Goal: Navigation & Orientation: Find specific page/section

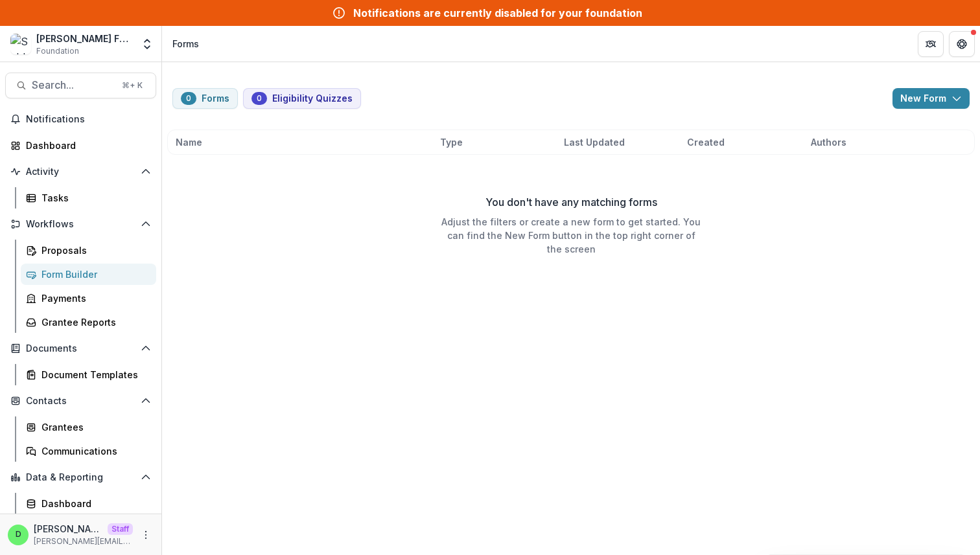
scroll to position [25, 0]
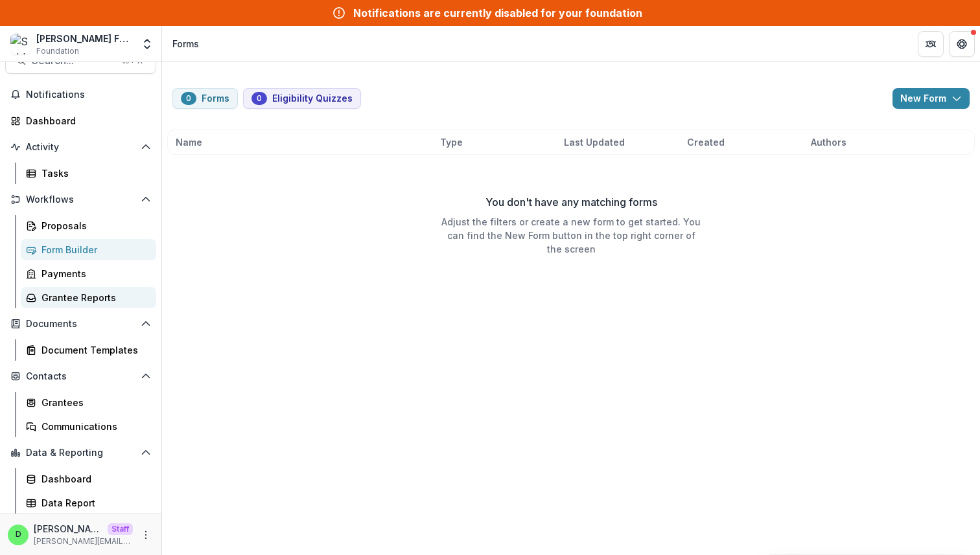
click at [71, 294] on div "Grantee Reports" at bounding box center [93, 298] width 104 height 14
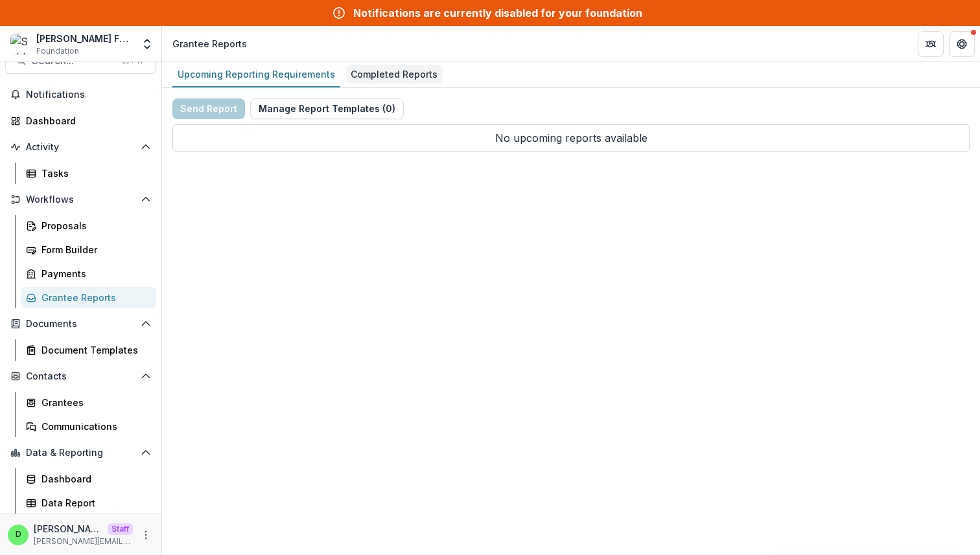
click at [394, 81] on div "Completed Reports" at bounding box center [393, 74] width 97 height 19
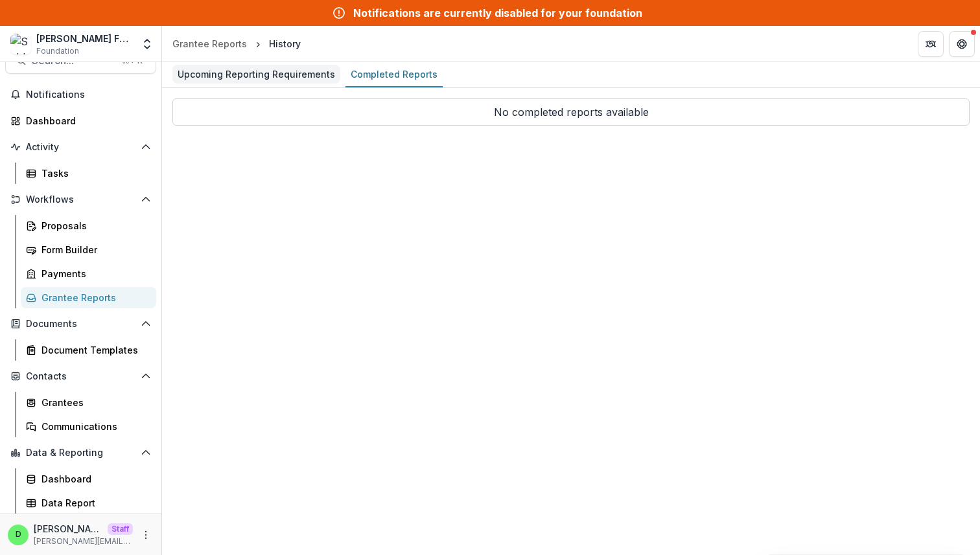
click at [262, 80] on div "Upcoming Reporting Requirements" at bounding box center [256, 74] width 168 height 19
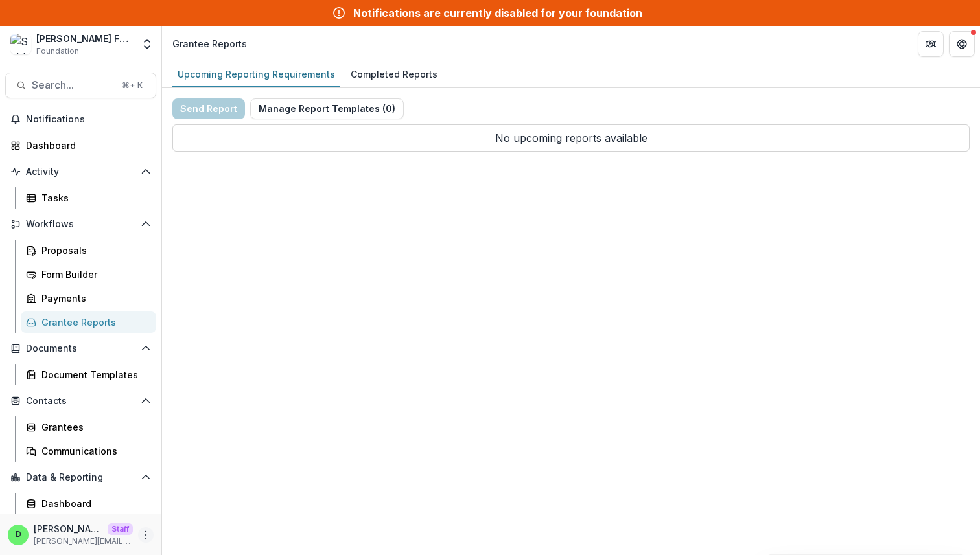
click at [143, 534] on icon "More" at bounding box center [146, 535] width 10 height 10
click at [201, 505] on link "User Settings" at bounding box center [227, 507] width 139 height 21
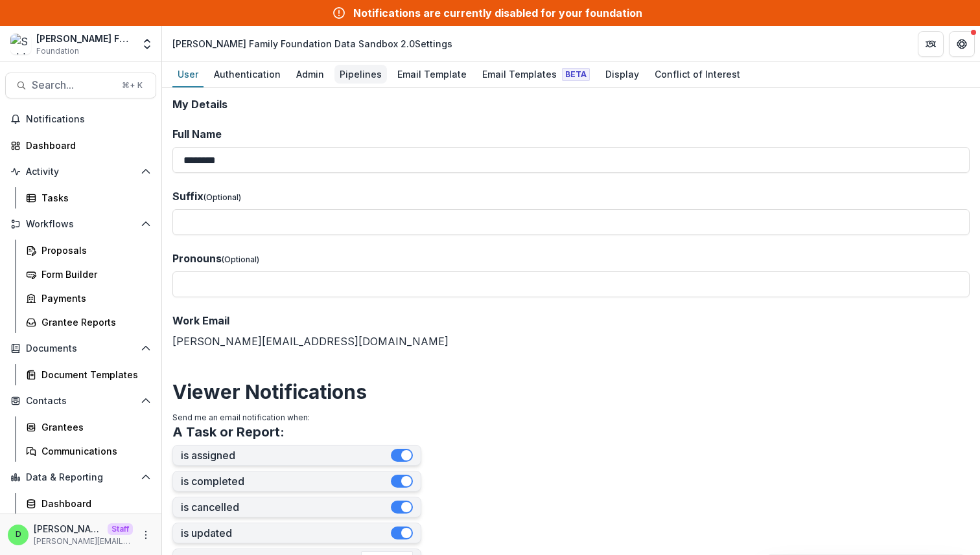
click at [361, 69] on div "Pipelines" at bounding box center [360, 74] width 52 height 19
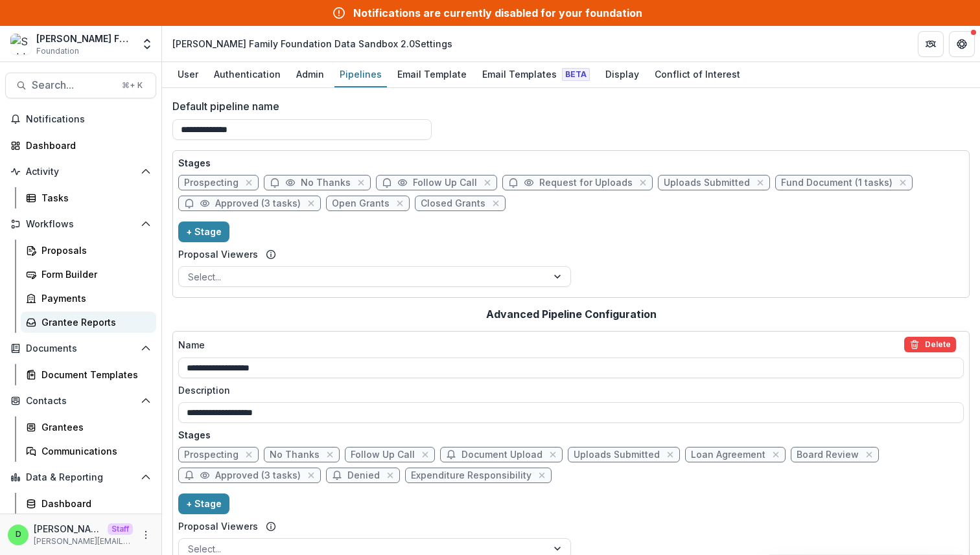
click at [93, 323] on div "Grantee Reports" at bounding box center [93, 322] width 104 height 14
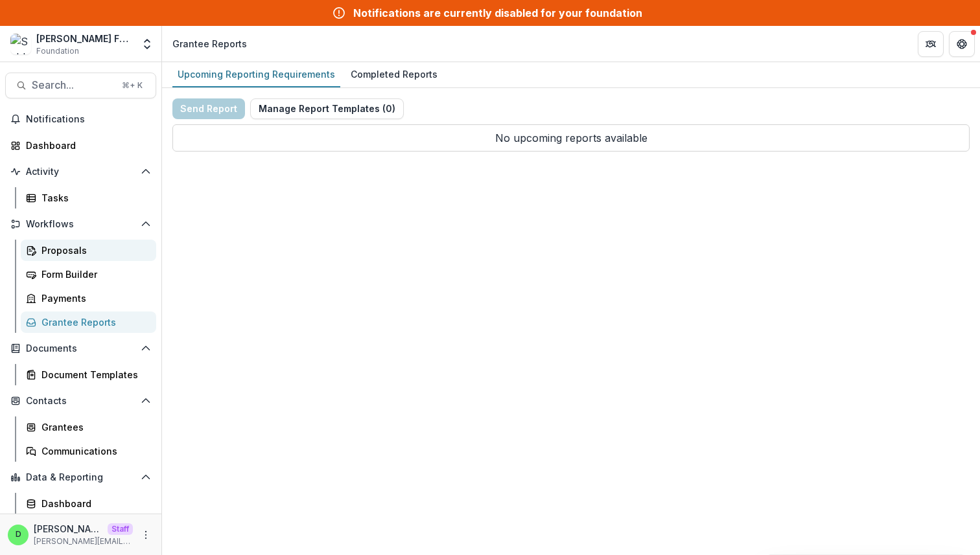
click at [65, 254] on div "Proposals" at bounding box center [93, 251] width 104 height 14
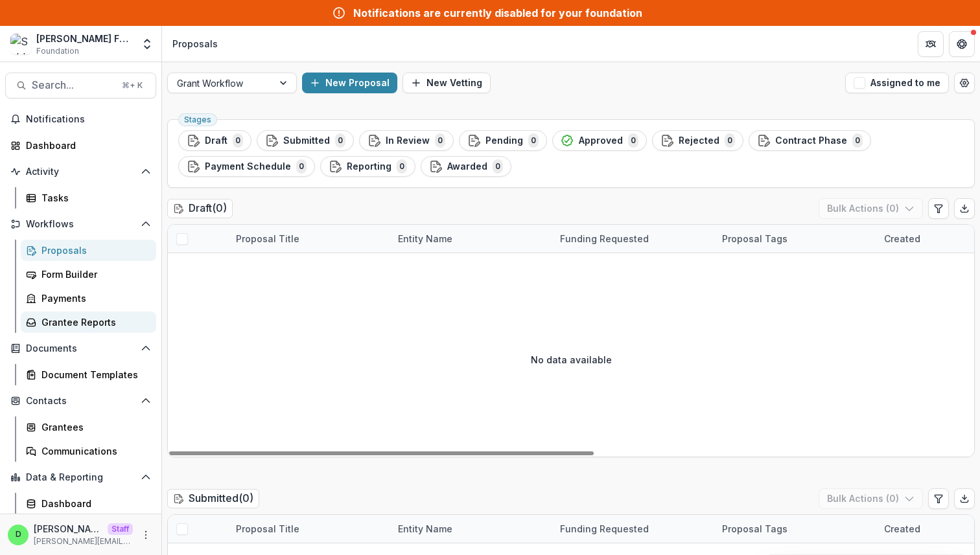
click at [78, 325] on div "Grantee Reports" at bounding box center [93, 322] width 104 height 14
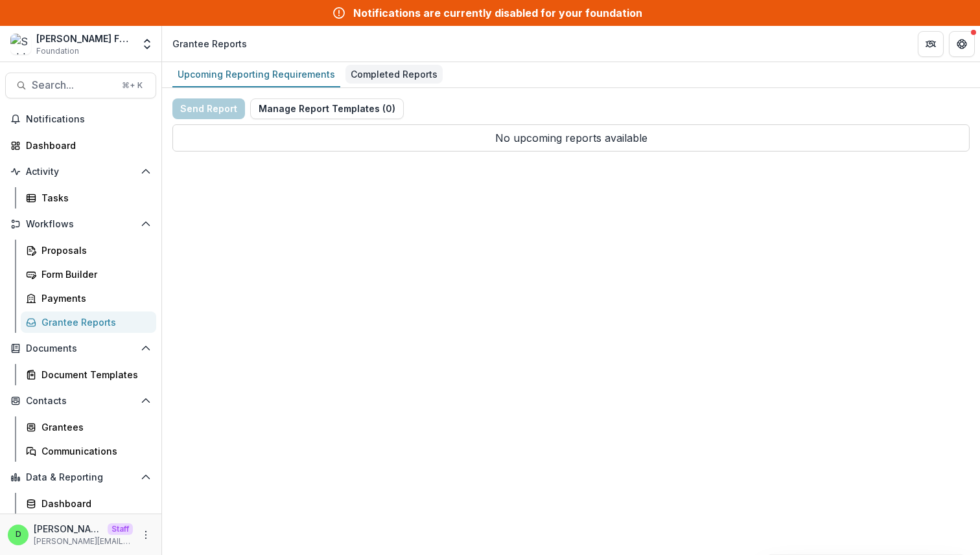
click at [365, 75] on div "Completed Reports" at bounding box center [393, 74] width 97 height 19
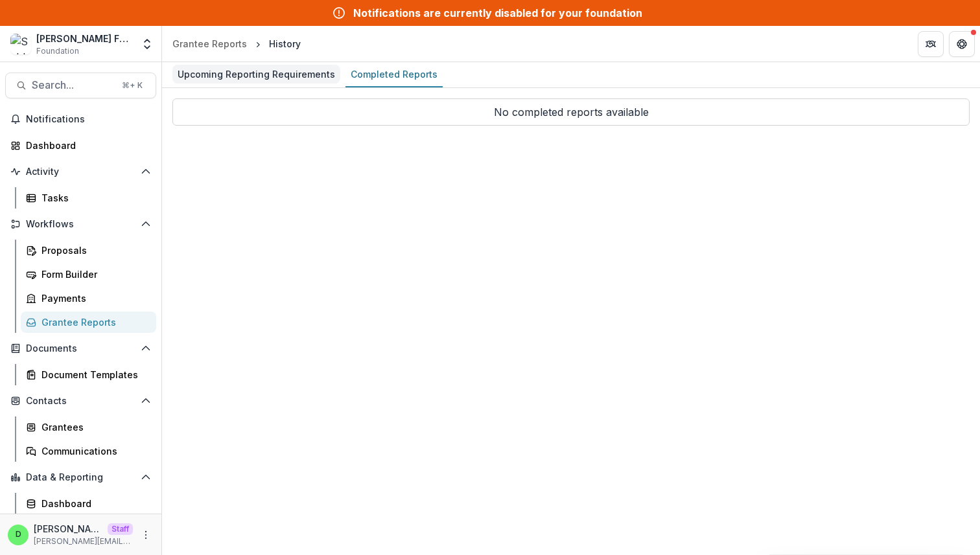
click at [250, 67] on div "Upcoming Reporting Requirements" at bounding box center [256, 74] width 168 height 19
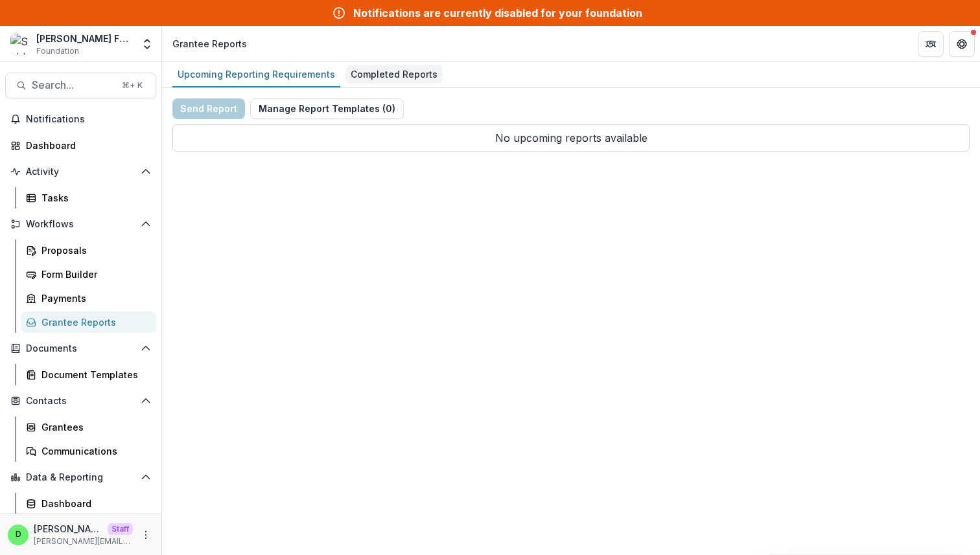
click at [399, 74] on div "Completed Reports" at bounding box center [393, 74] width 97 height 19
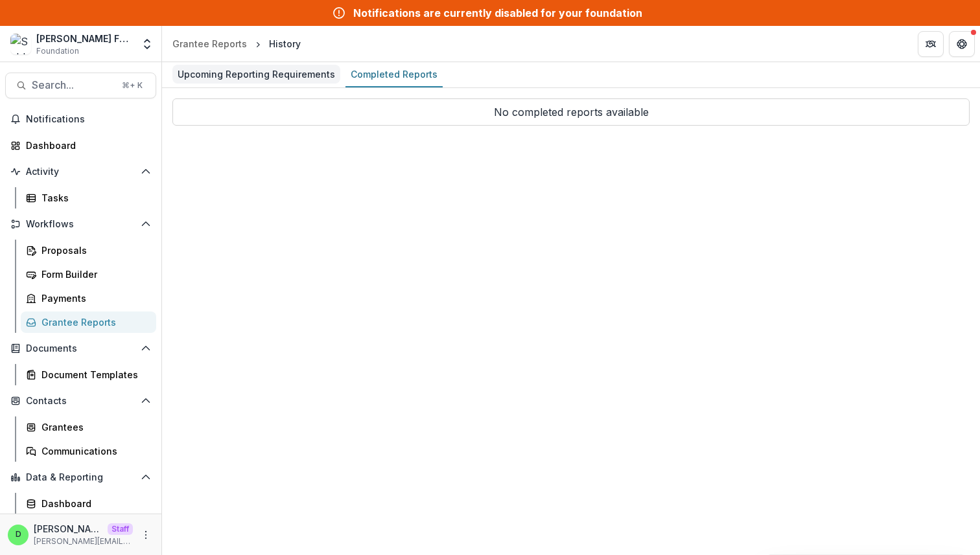
click at [284, 80] on div "Upcoming Reporting Requirements" at bounding box center [256, 74] width 168 height 19
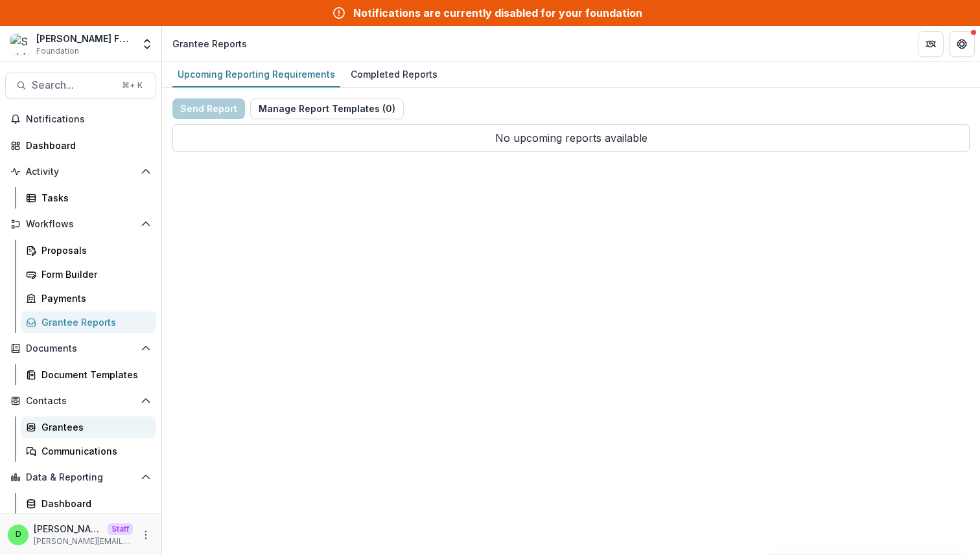
click at [89, 424] on div "Grantees" at bounding box center [93, 427] width 104 height 14
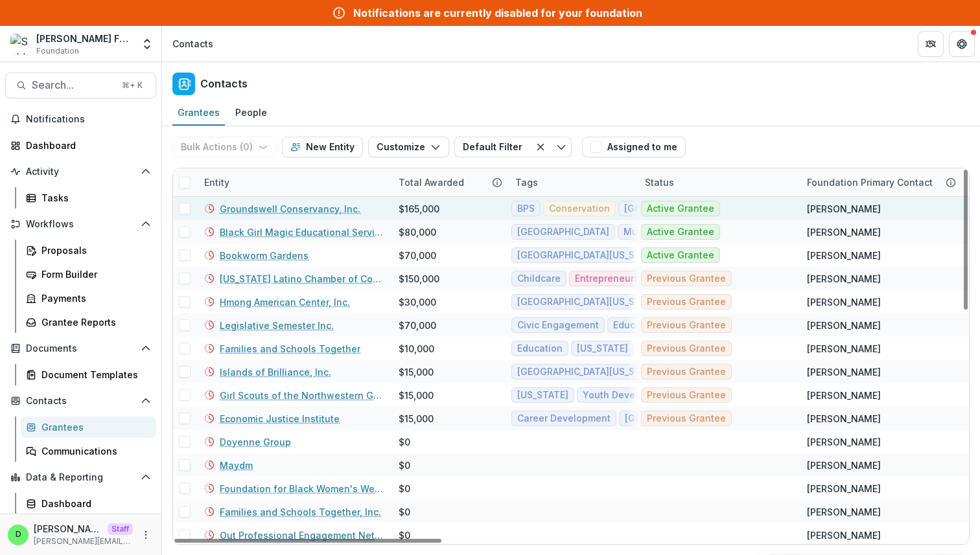
click at [314, 210] on link "Groundswell Conservancy, Inc." at bounding box center [290, 209] width 141 height 14
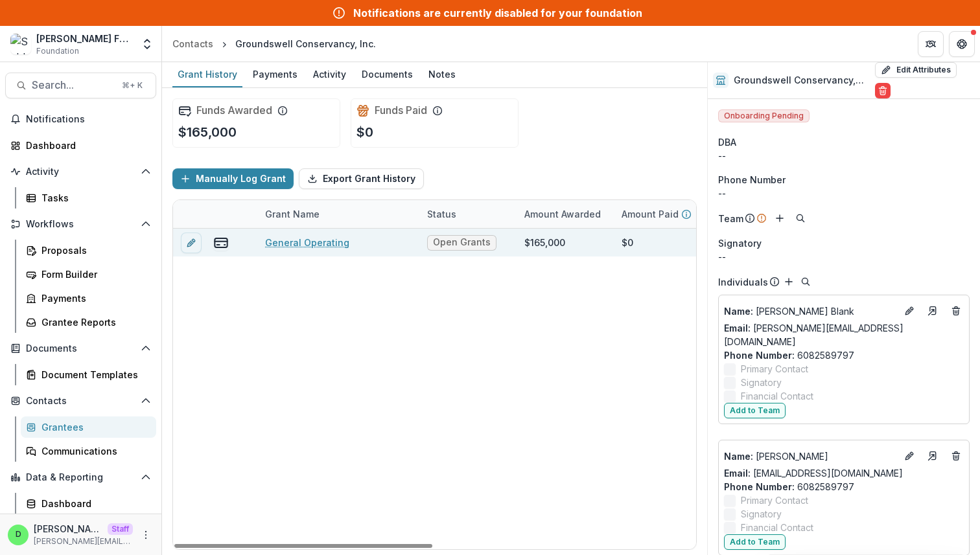
click at [319, 244] on link "General Operating" at bounding box center [307, 243] width 84 height 14
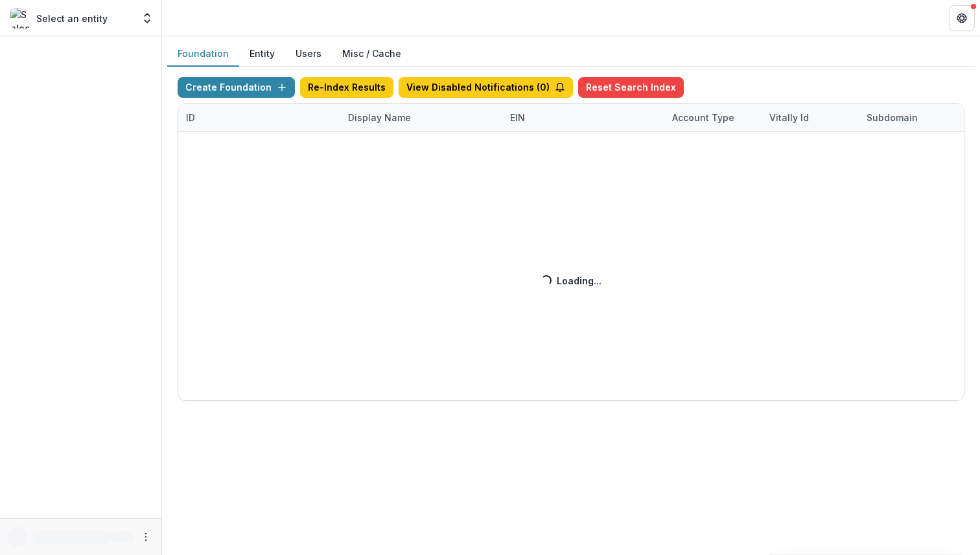
click at [264, 90] on div "Create Foundation Re-Index Results View Disabled Notifications ( 0 ) Reset Sear…" at bounding box center [571, 239] width 786 height 324
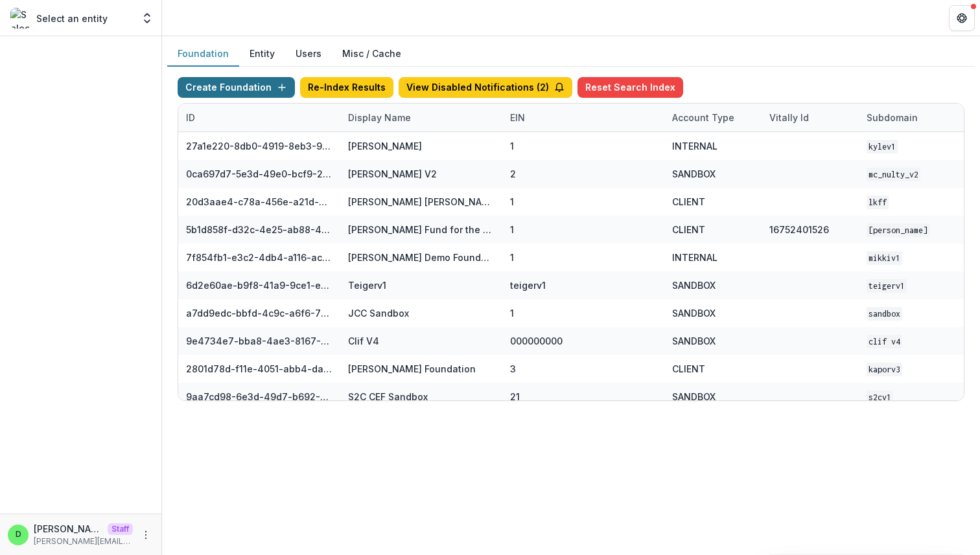
click at [277, 90] on icon "button" at bounding box center [282, 87] width 10 height 10
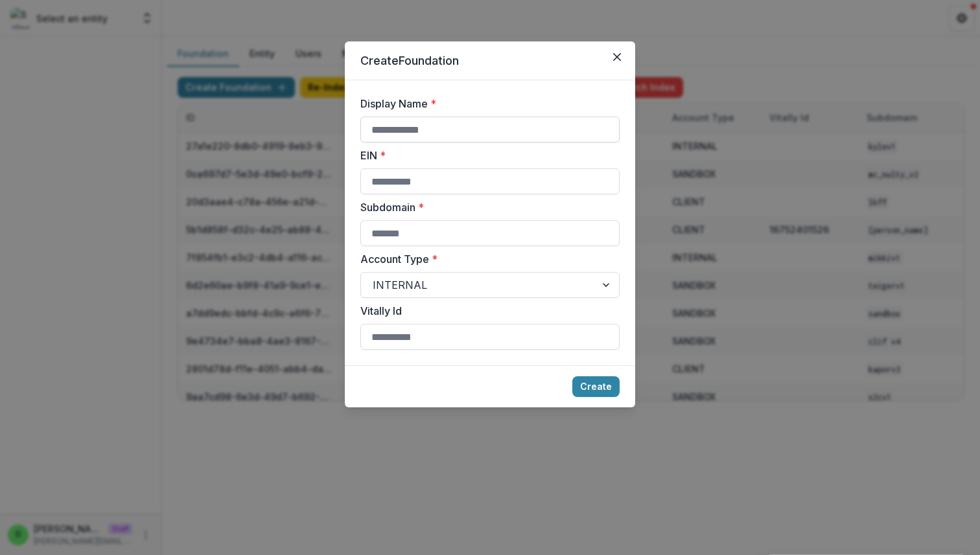
click at [400, 120] on input "Display Name *" at bounding box center [489, 130] width 259 height 26
click at [585, 133] on input "**********" at bounding box center [489, 130] width 259 height 26
type input "**********"
click at [486, 182] on input "EIN *" at bounding box center [489, 181] width 259 height 26
type input "**********"
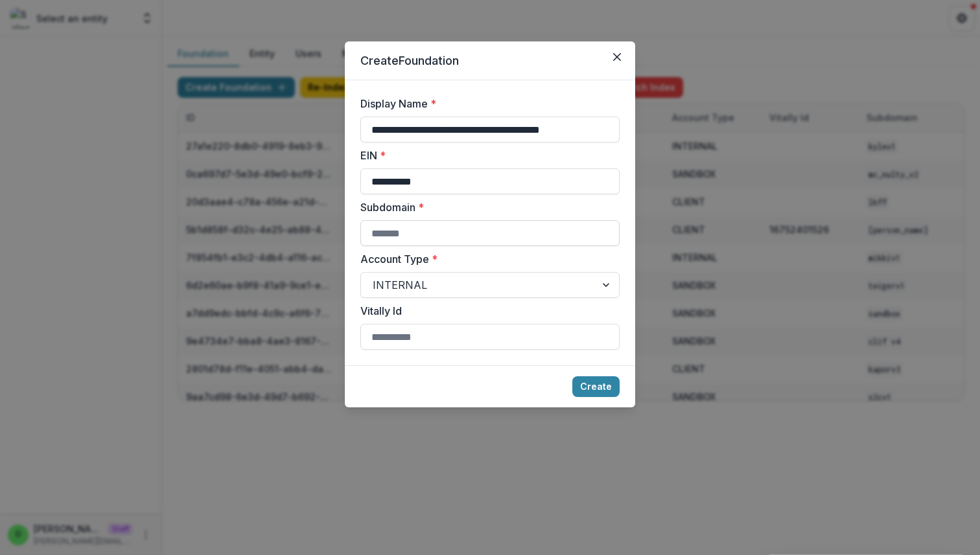
click at [451, 236] on input "Subdomain *" at bounding box center [489, 233] width 259 height 26
type input "**********"
click at [525, 284] on div at bounding box center [477, 285] width 211 height 18
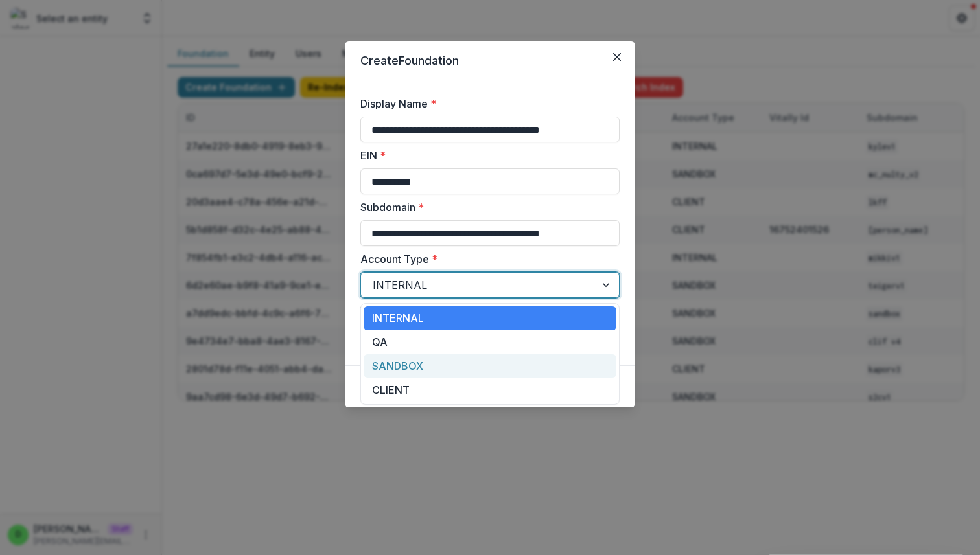
click at [444, 362] on div "SANDBOX" at bounding box center [489, 366] width 253 height 24
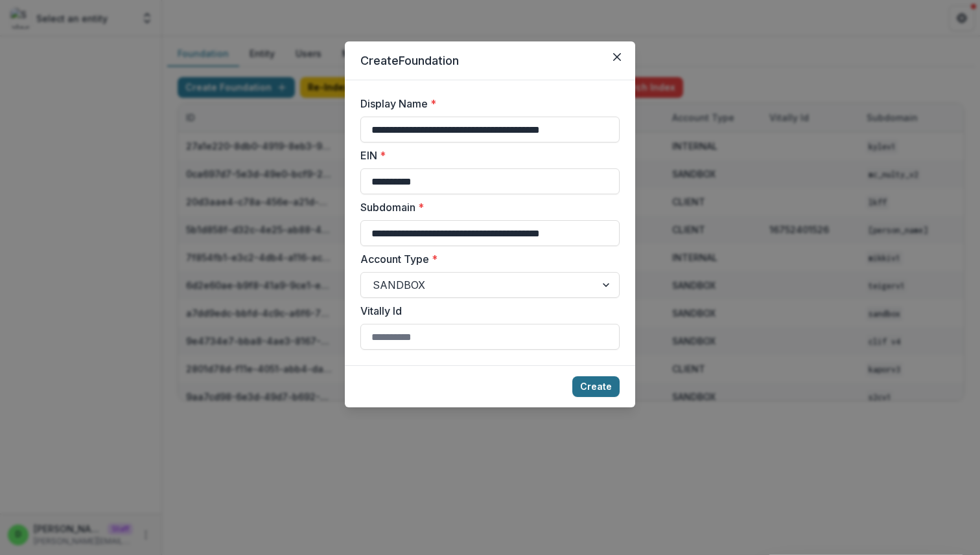
click at [588, 383] on button "Create" at bounding box center [595, 386] width 47 height 21
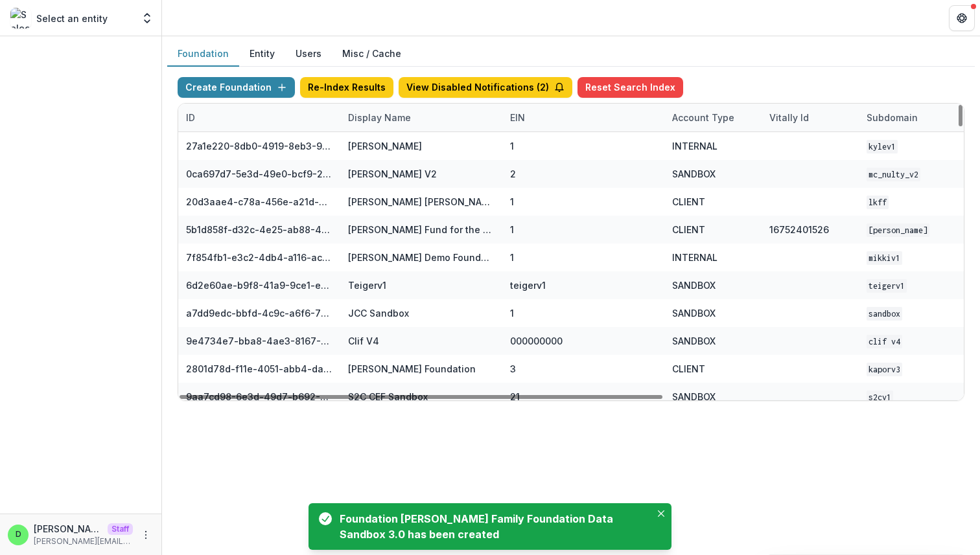
click at [372, 117] on div "Display Name" at bounding box center [379, 118] width 78 height 14
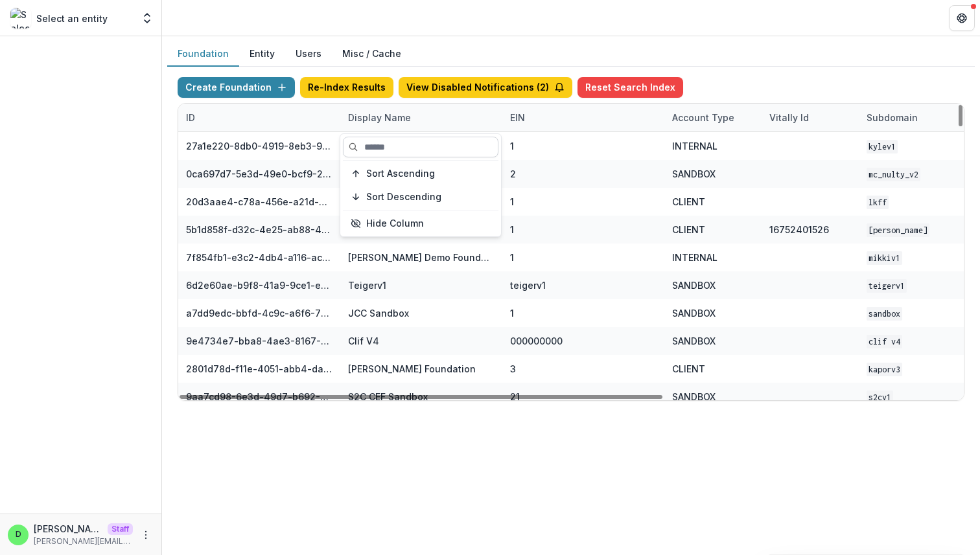
click at [383, 147] on input at bounding box center [420, 147] width 155 height 21
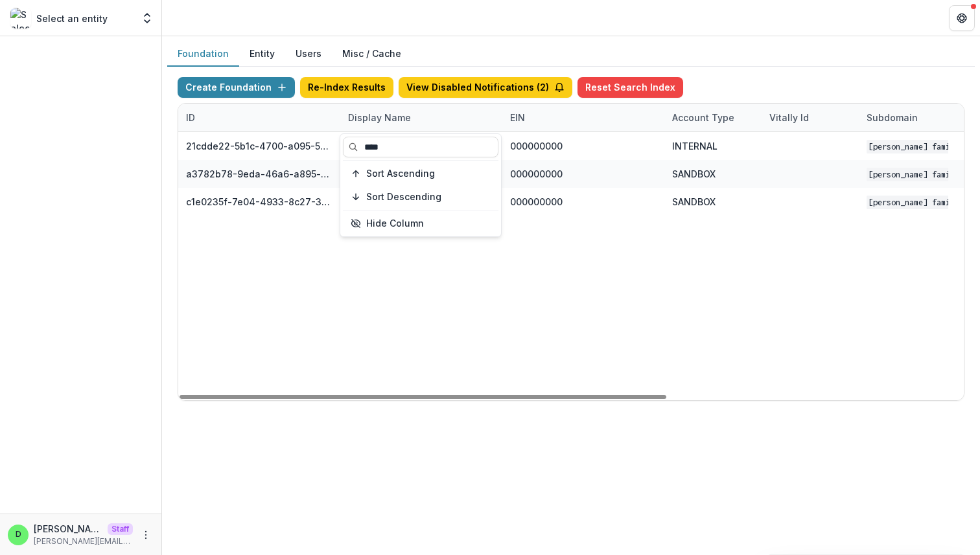
type input "****"
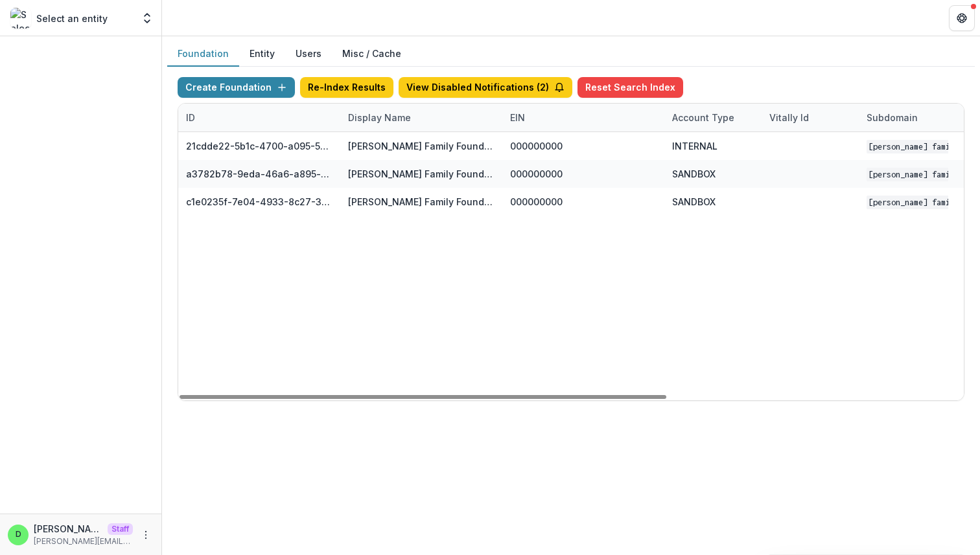
click at [308, 321] on div "21cdde22-5b1c-4700-a095-563ae257ca06 Schlecht Family Foundation Data Sandbox 00…" at bounding box center [809, 266] width 1263 height 268
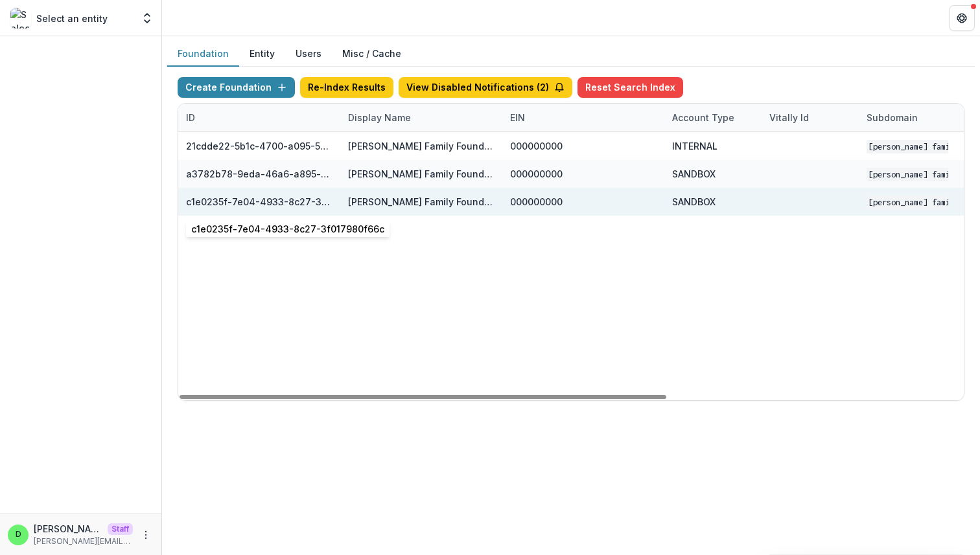
click at [269, 203] on div "c1e0235f-7e04-4933-8c27-3f017980f66c" at bounding box center [259, 202] width 146 height 14
copy div "c1e0235f-7e04-4933-8c27-3f017980f66c"
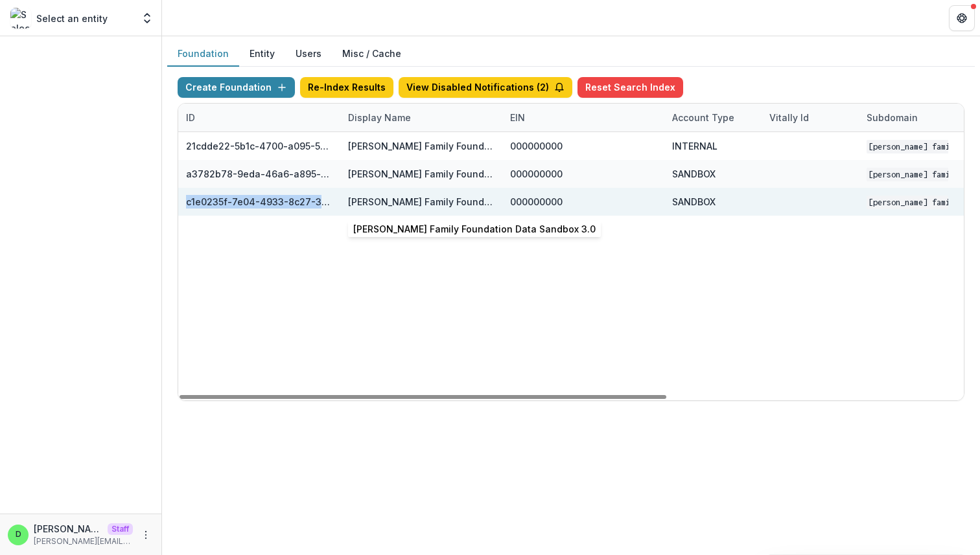
scroll to position [0, 478]
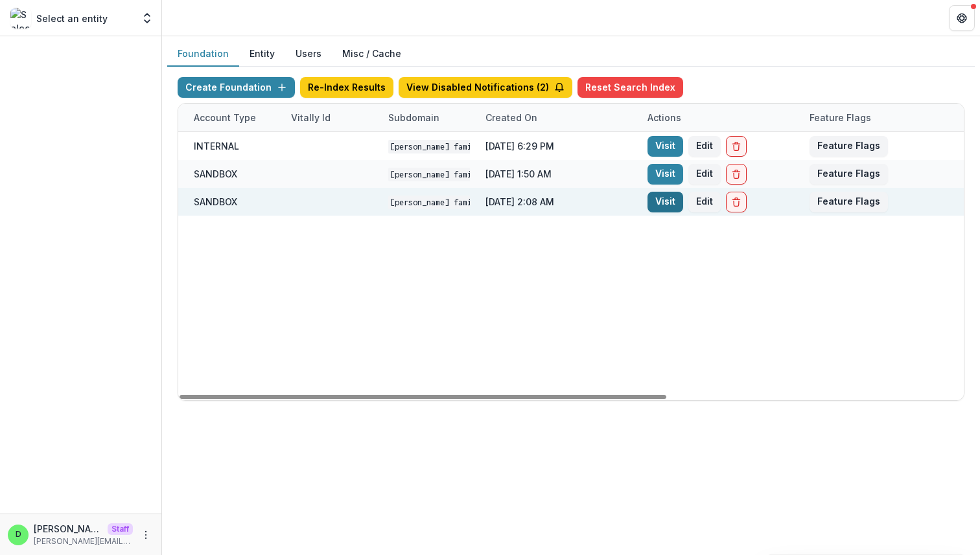
click at [665, 205] on link "Visit" at bounding box center [665, 202] width 36 height 21
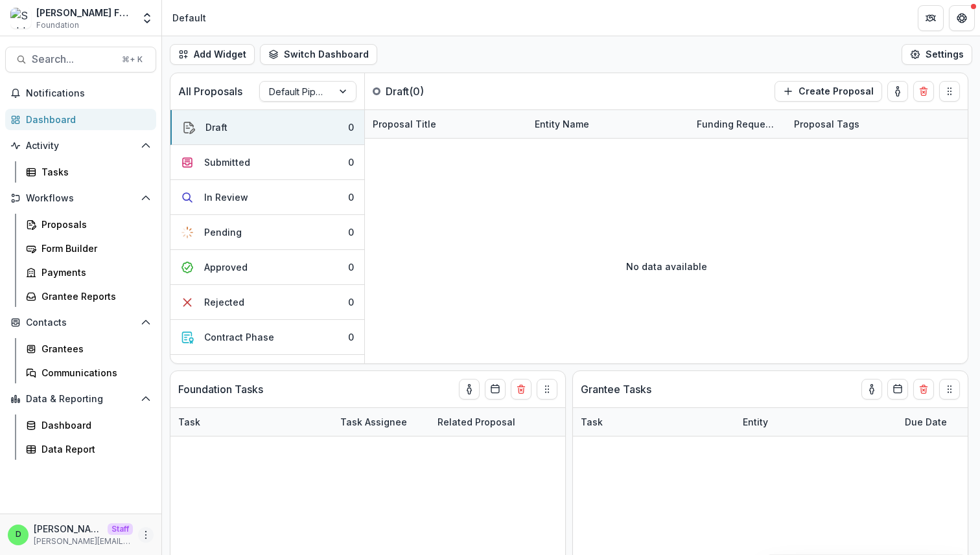
click at [144, 534] on icon "More" at bounding box center [146, 535] width 10 height 10
click at [190, 514] on link "User Settings" at bounding box center [231, 507] width 139 height 21
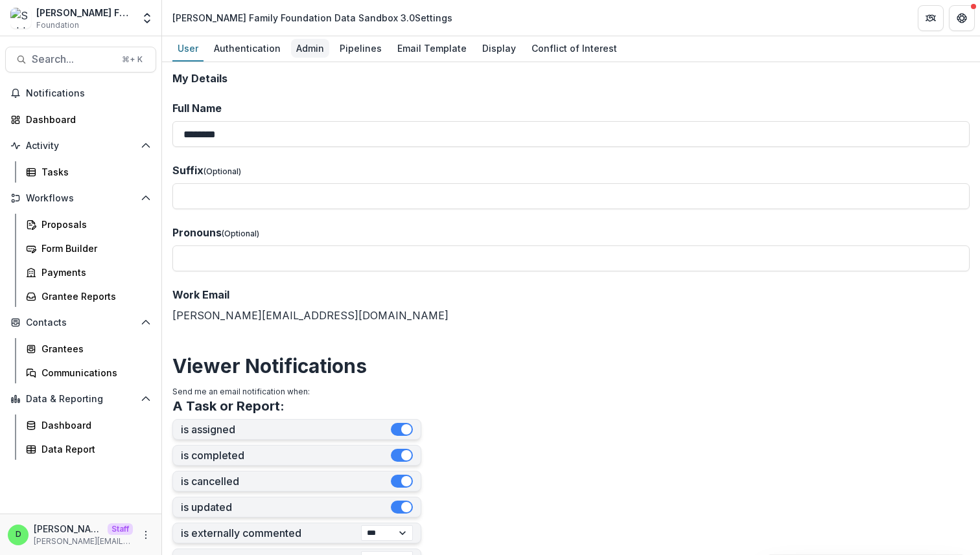
click at [306, 43] on div "Admin" at bounding box center [310, 48] width 38 height 19
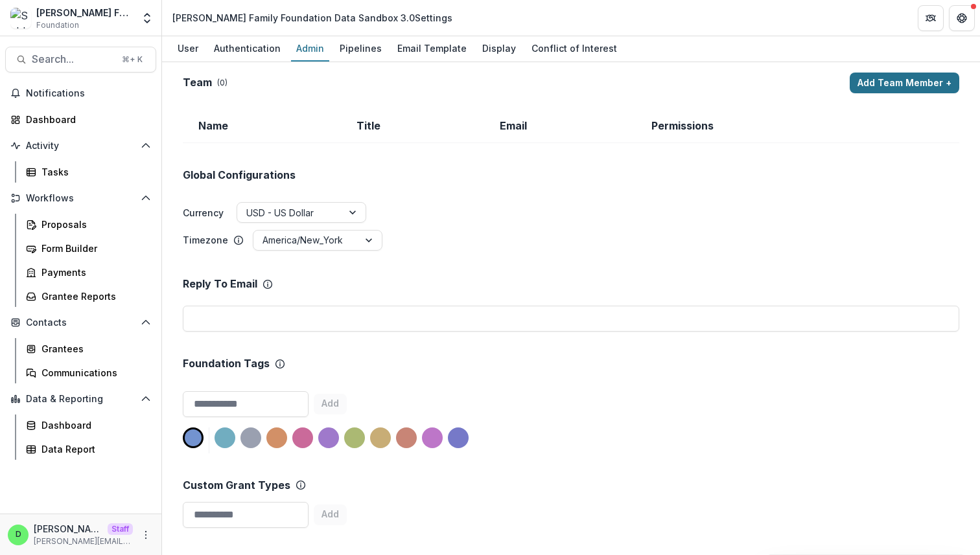
click at [914, 73] on button "Add Team Member +" at bounding box center [903, 83] width 109 height 21
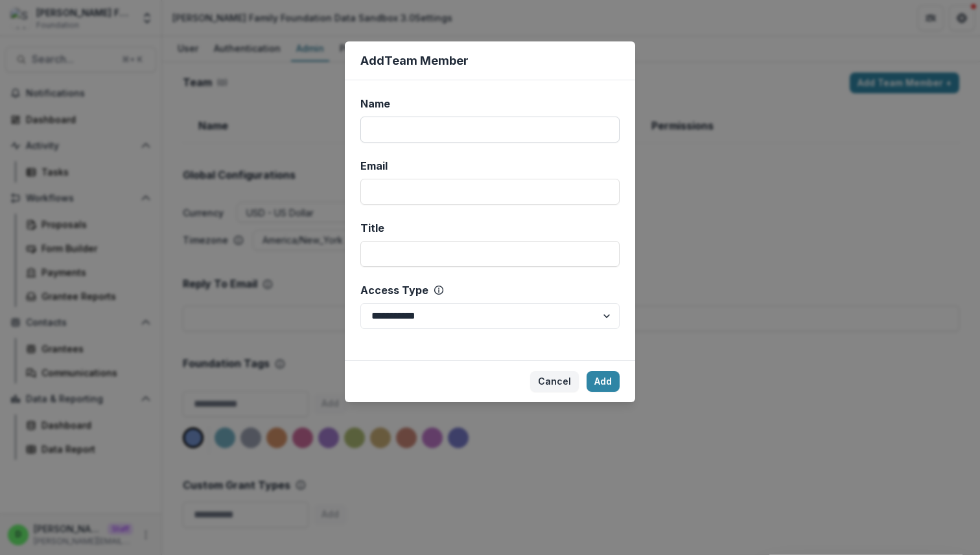
click at [430, 136] on input "Name" at bounding box center [489, 130] width 259 height 26
type input "****"
click at [415, 187] on input "Email" at bounding box center [489, 192] width 259 height 26
type input "**********"
click at [529, 312] on select "**********" at bounding box center [489, 316] width 259 height 26
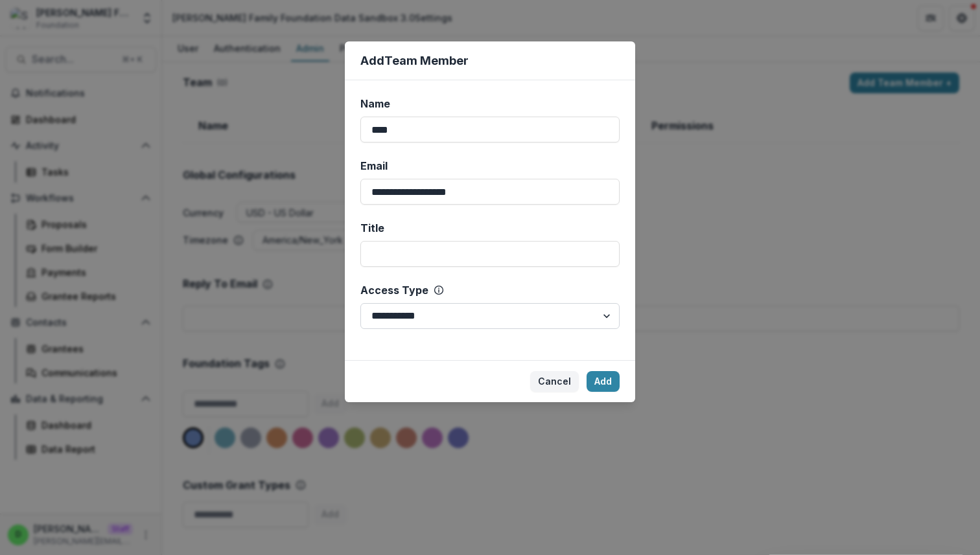
select select "*****"
click at [596, 385] on button "Add" at bounding box center [602, 381] width 33 height 21
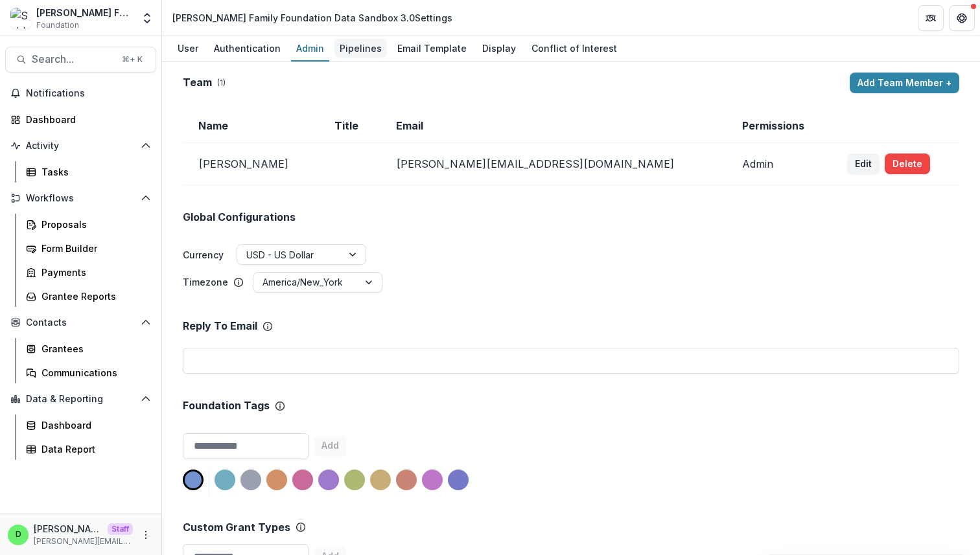
click at [351, 54] on div "Pipelines" at bounding box center [360, 48] width 52 height 19
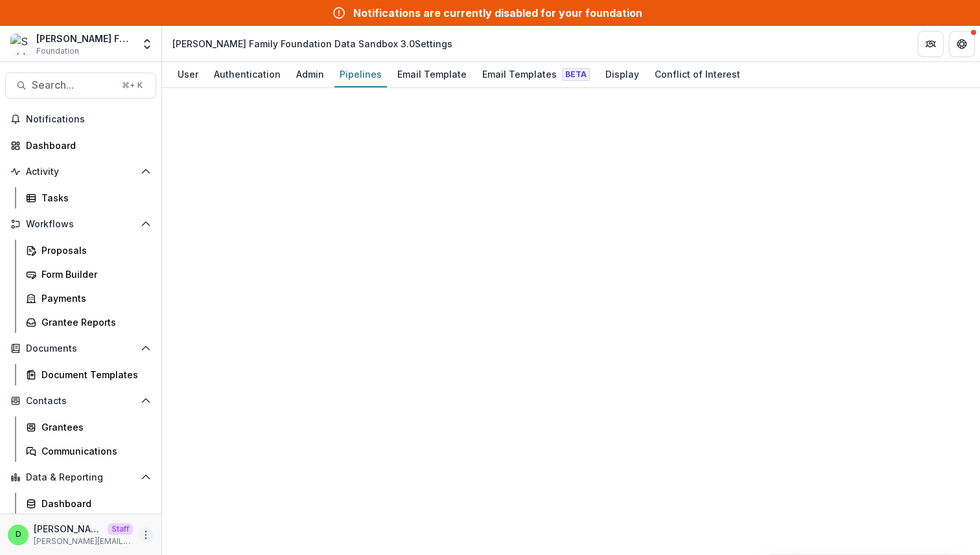
click at [146, 534] on icon "More" at bounding box center [146, 535] width 10 height 10
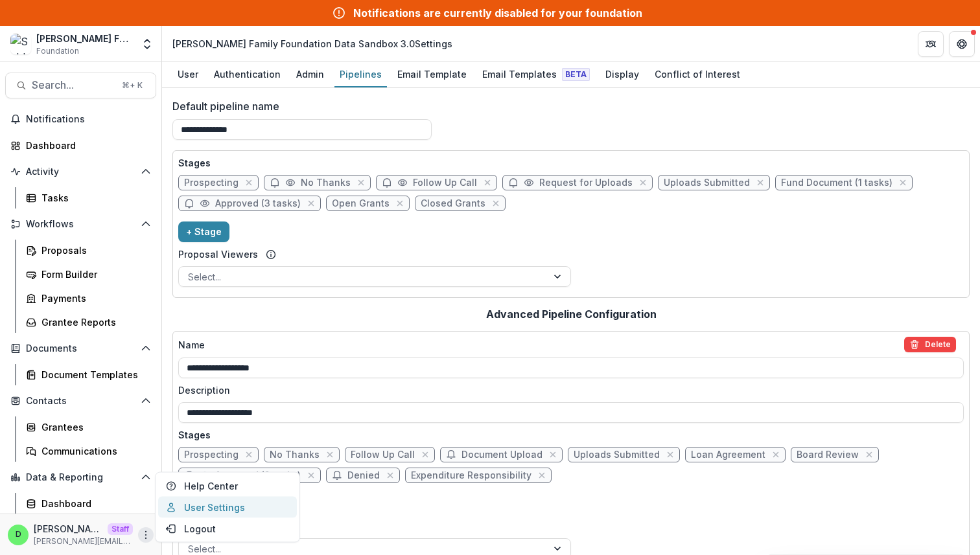
click at [200, 509] on link "User Settings" at bounding box center [227, 507] width 139 height 21
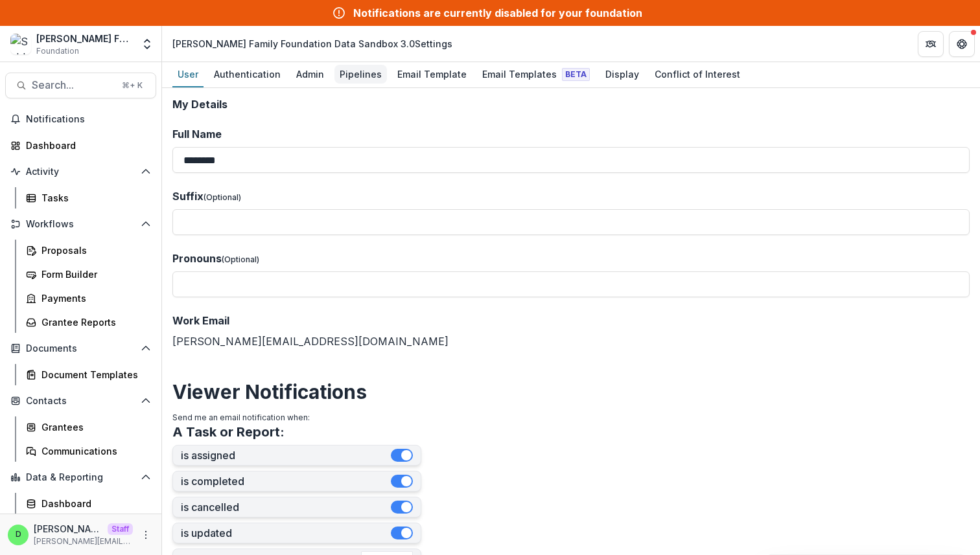
click at [350, 68] on div "Pipelines" at bounding box center [360, 74] width 52 height 19
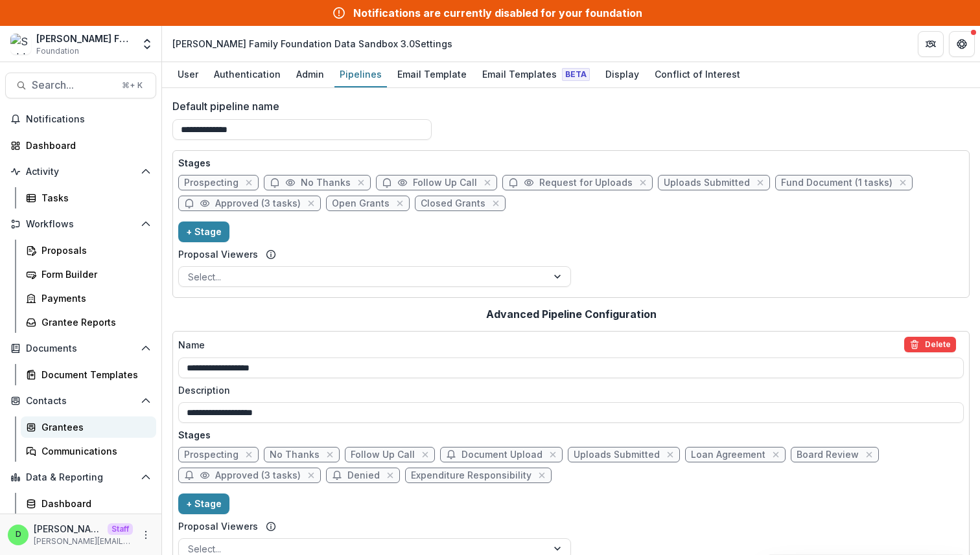
click at [70, 428] on div "Grantees" at bounding box center [93, 427] width 104 height 14
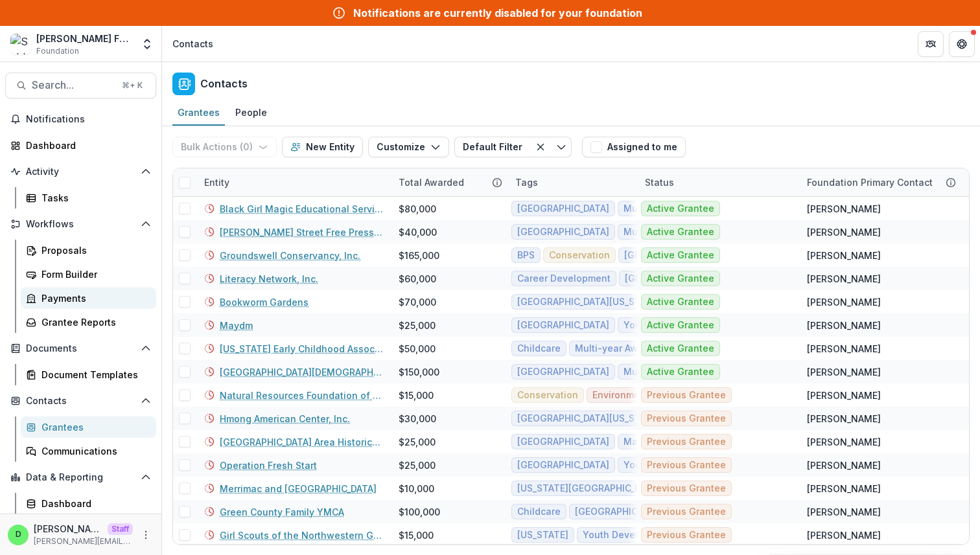
click at [80, 292] on div "Payments" at bounding box center [93, 299] width 104 height 14
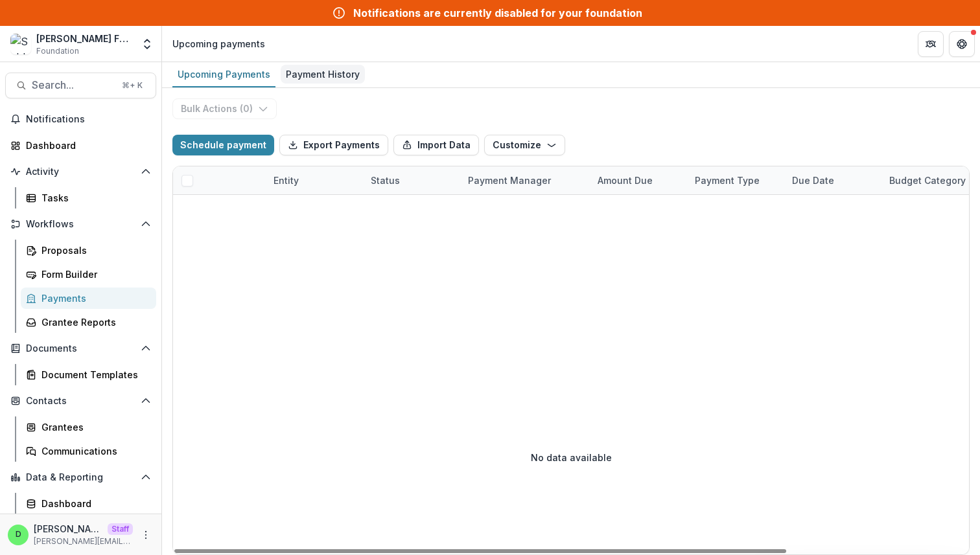
click at [301, 68] on div "Payment History" at bounding box center [323, 74] width 84 height 19
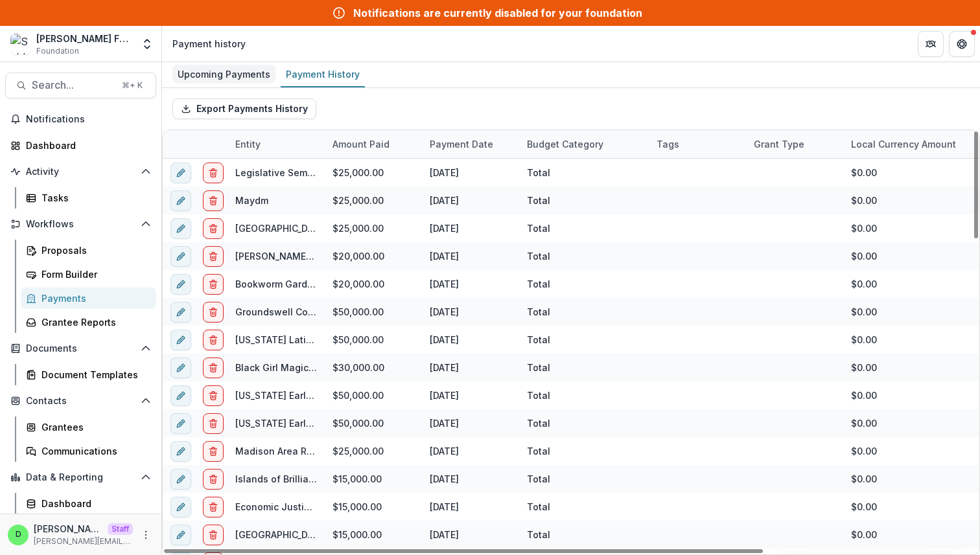
click at [222, 84] on link "Upcoming Payments" at bounding box center [223, 74] width 103 height 25
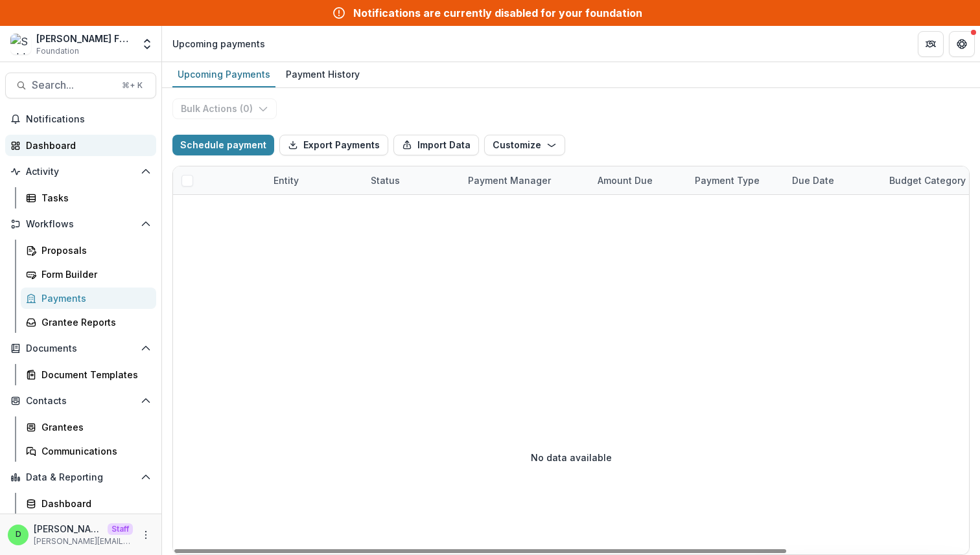
click at [73, 148] on div "Dashboard" at bounding box center [86, 146] width 120 height 14
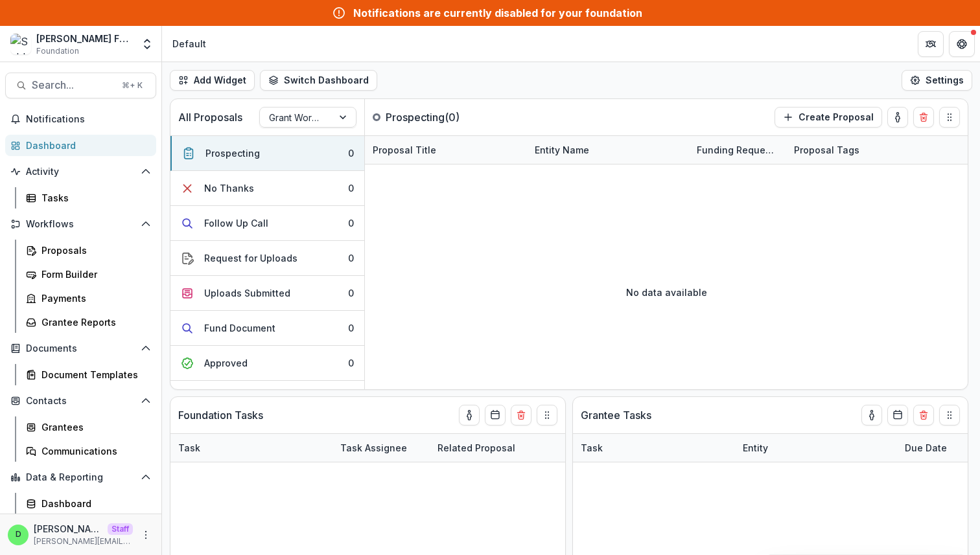
click at [618, 60] on header "Default" at bounding box center [571, 44] width 818 height 36
